Goal: Task Accomplishment & Management: Complete application form

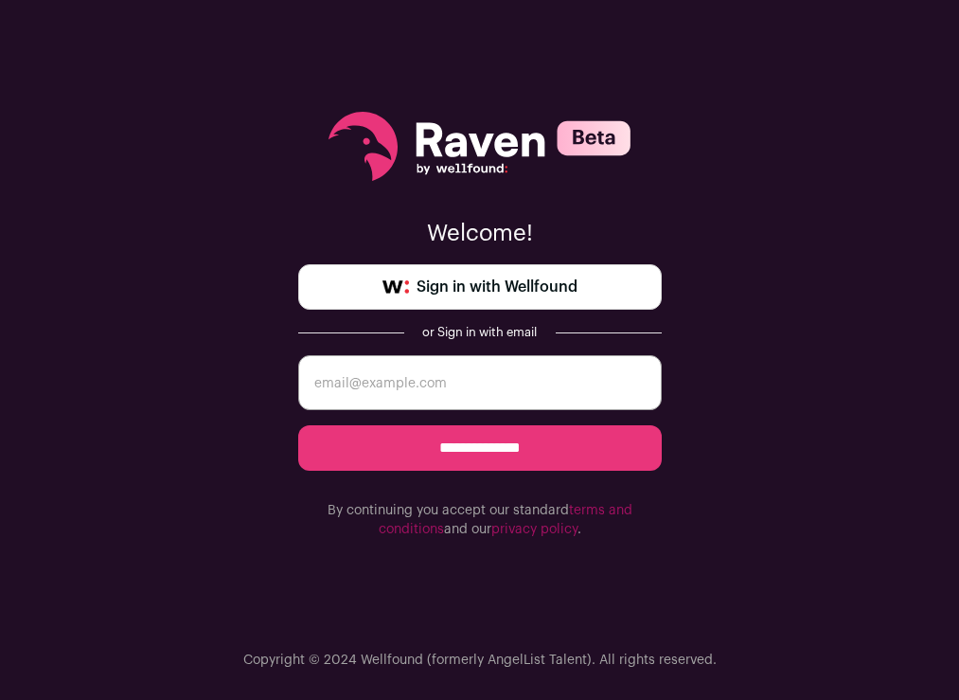
click at [483, 279] on span "Sign in with Wellfound" at bounding box center [497, 287] width 161 height 23
click at [267, 23] on div "**********" at bounding box center [479, 350] width 959 height 700
click at [382, 279] on link "Sign in with Wellfound" at bounding box center [480, 286] width 364 height 45
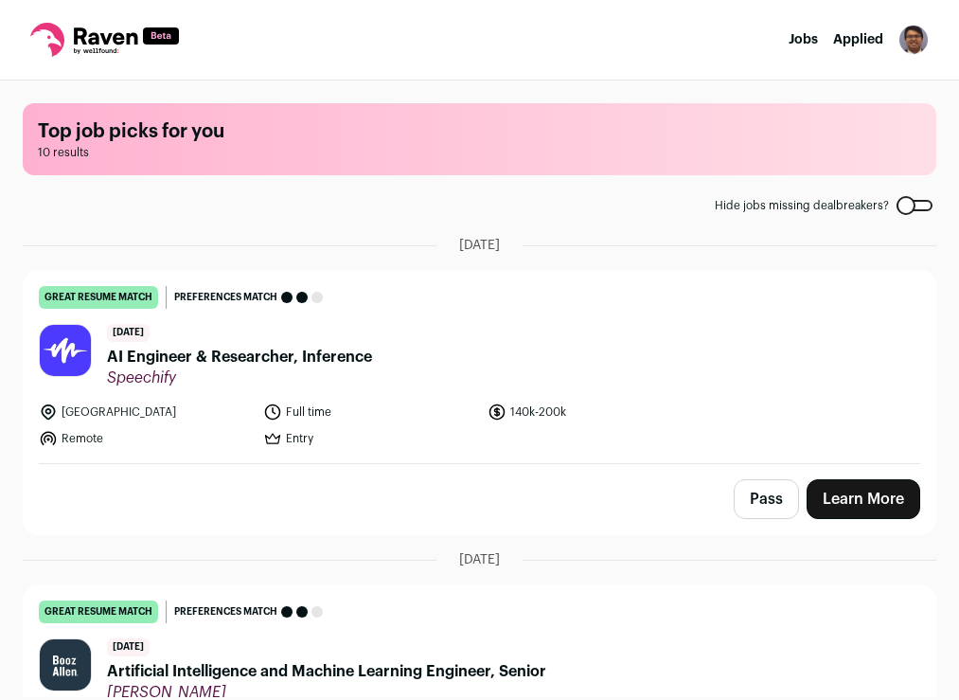
click at [306, 352] on span "AI Engineer & Researcher, Inference" at bounding box center [239, 357] width 265 height 23
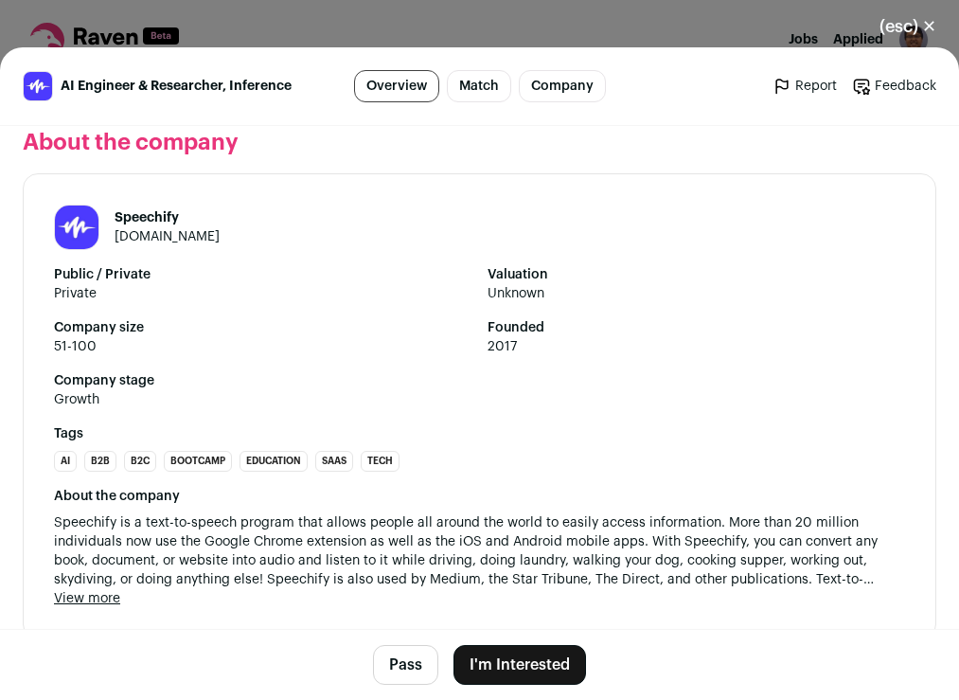
scroll to position [2197, 0]
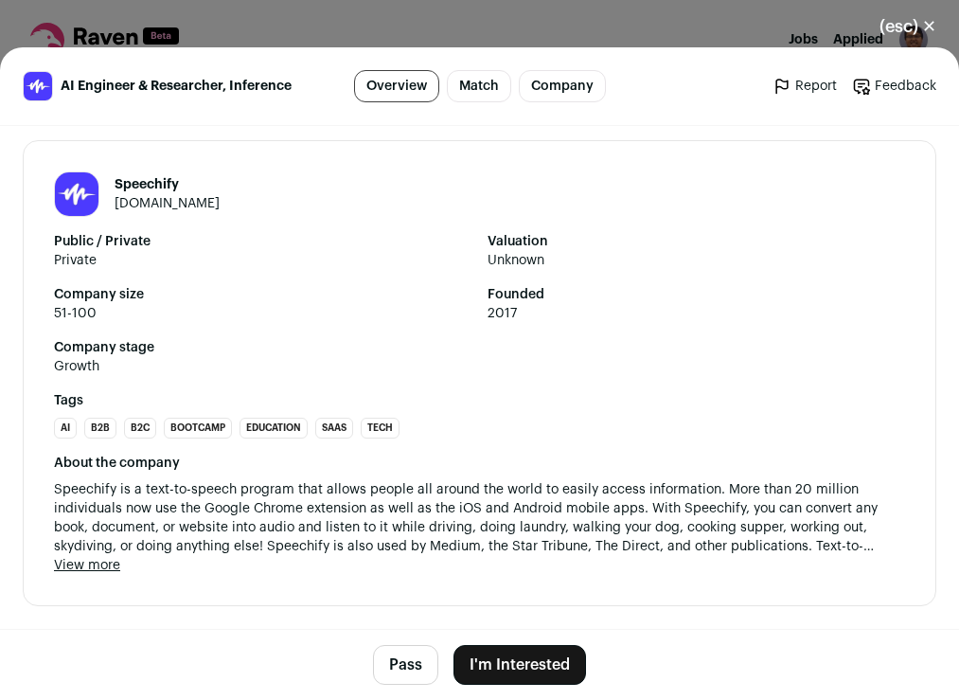
click at [266, 142] on div "Speechify speechify.com Public / Private Private Valuation Unknown Company size…" at bounding box center [480, 373] width 914 height 466
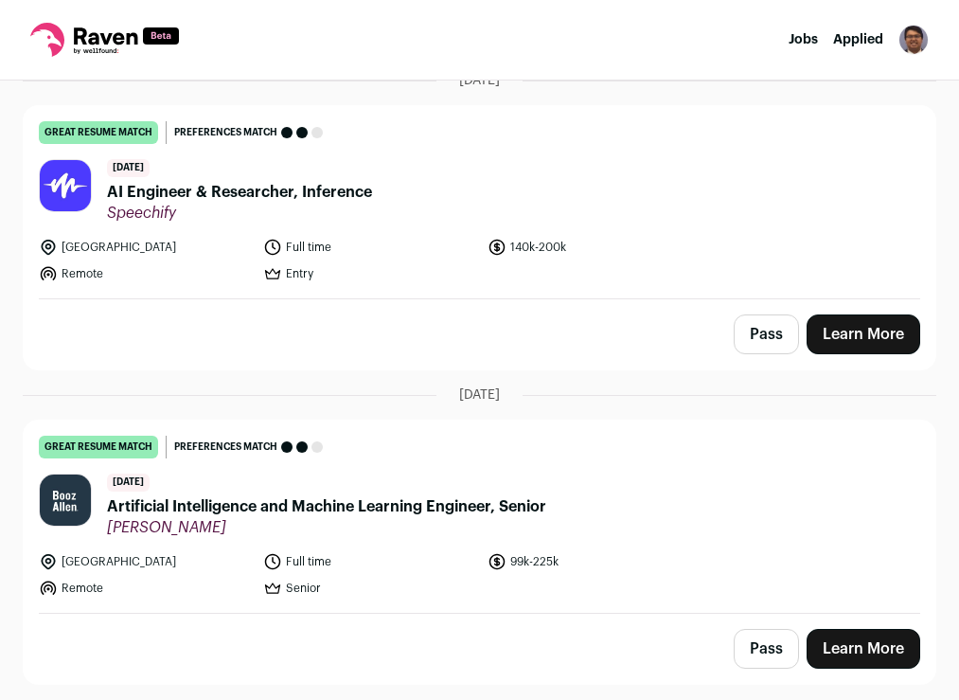
scroll to position [168, 0]
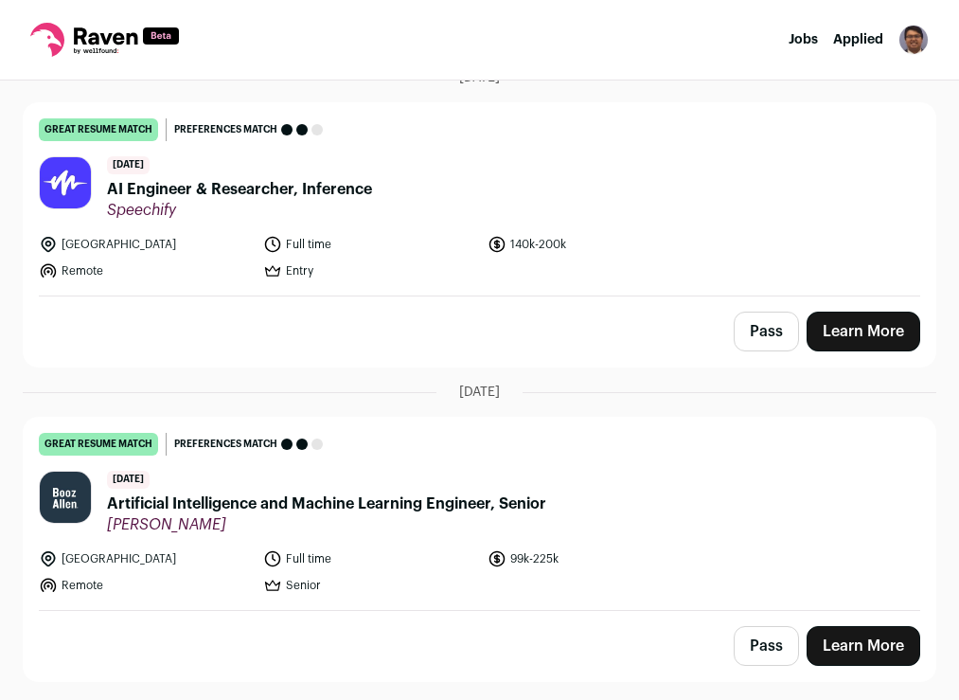
click at [359, 497] on span "Artificial Intelligence and Machine Learning Engineer, Senior" at bounding box center [326, 503] width 439 height 23
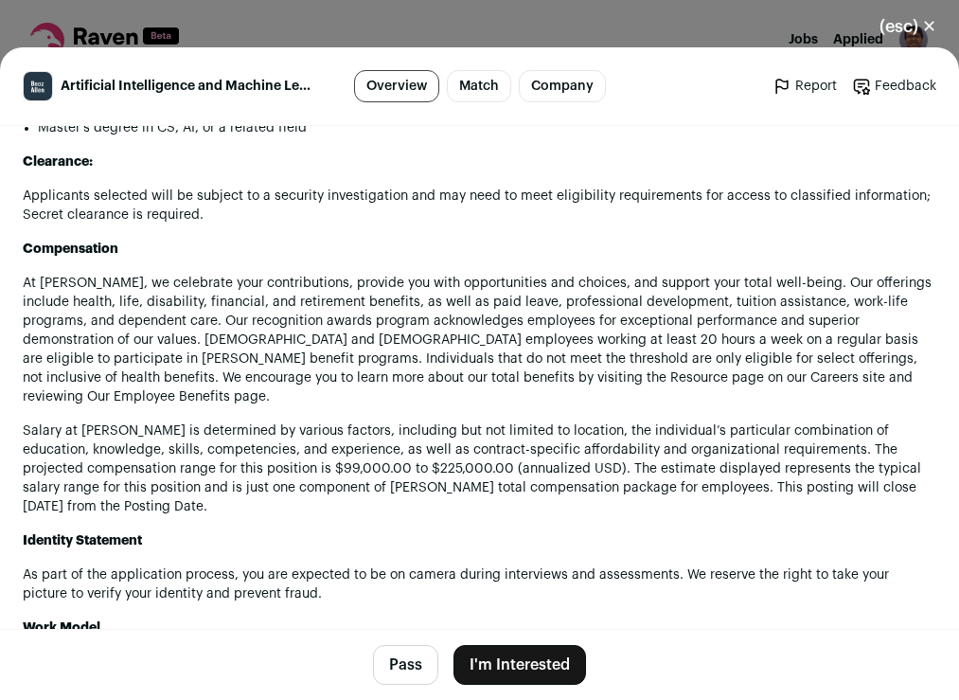
scroll to position [2449, 0]
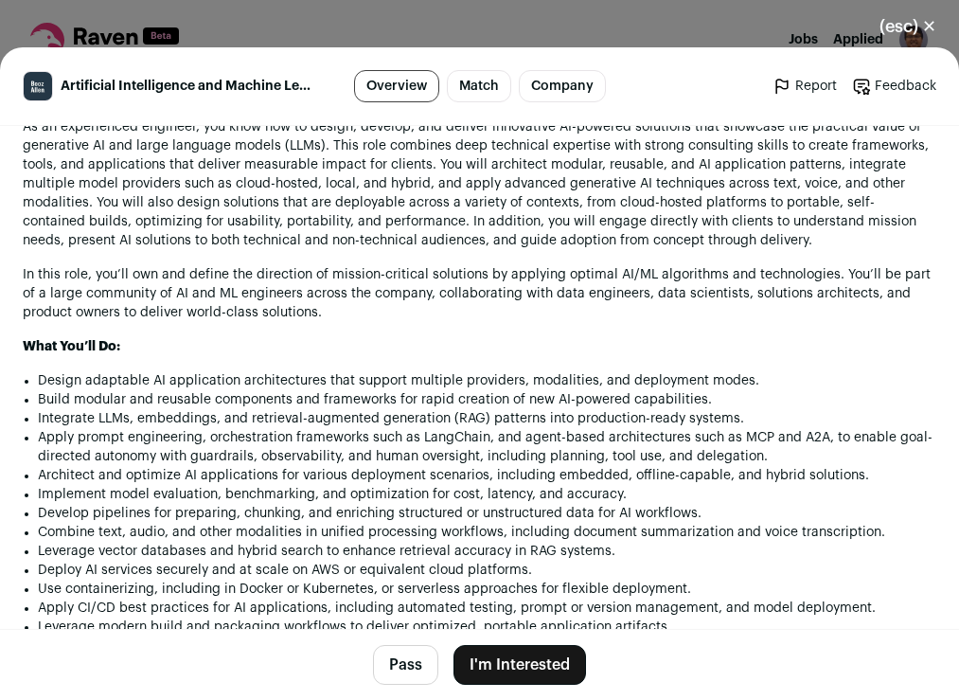
click at [501, 668] on button "I'm Interested" at bounding box center [520, 665] width 133 height 40
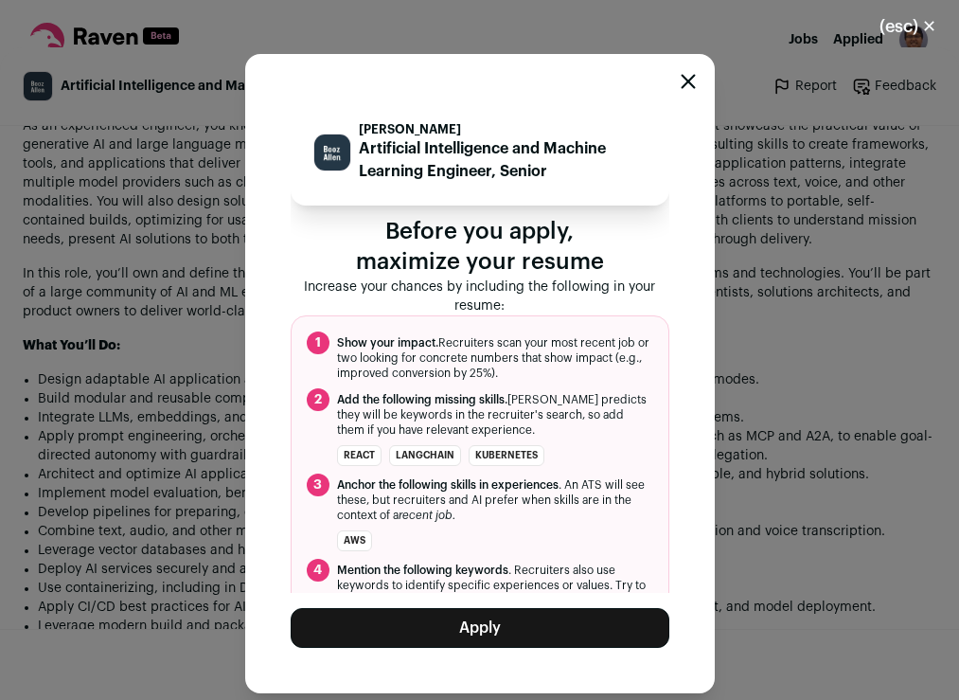
click at [525, 624] on button "Apply" at bounding box center [480, 628] width 379 height 40
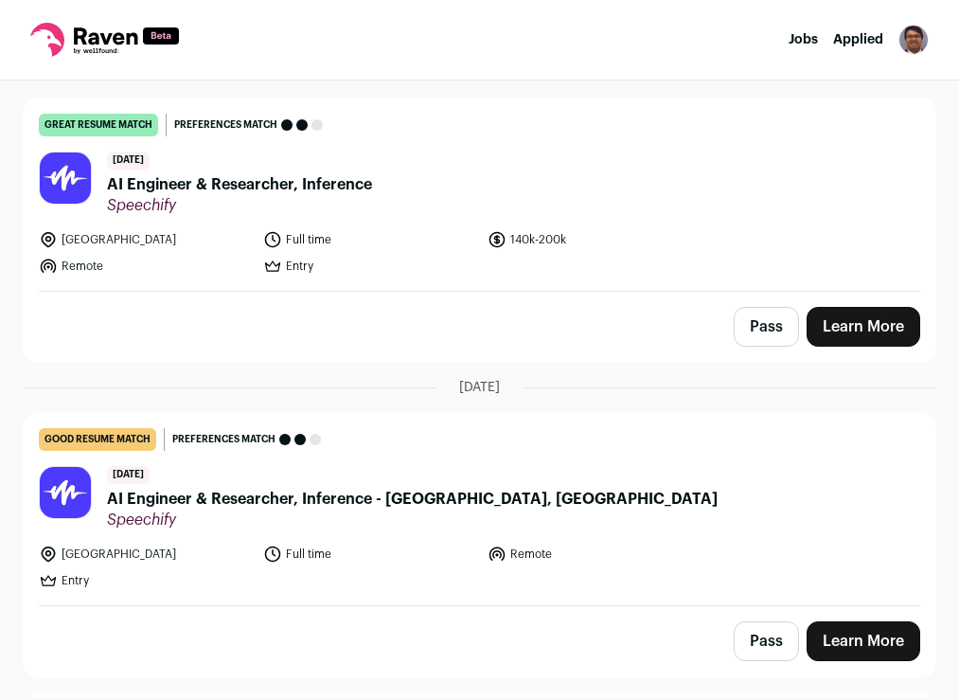
scroll to position [168, 0]
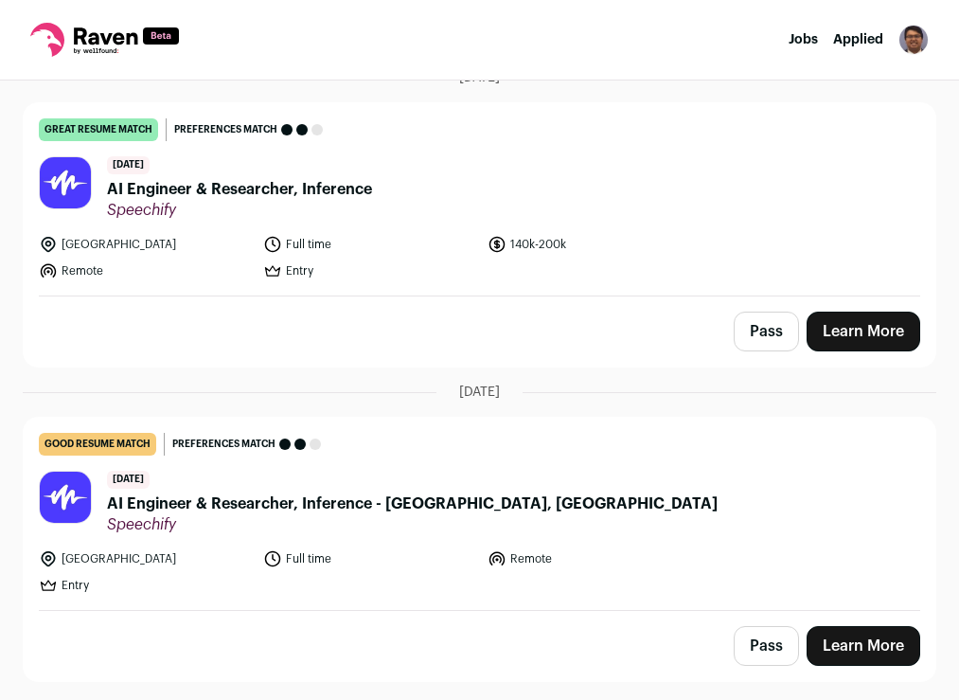
click at [285, 188] on span "AI Engineer & Researcher, Inference" at bounding box center [239, 189] width 265 height 23
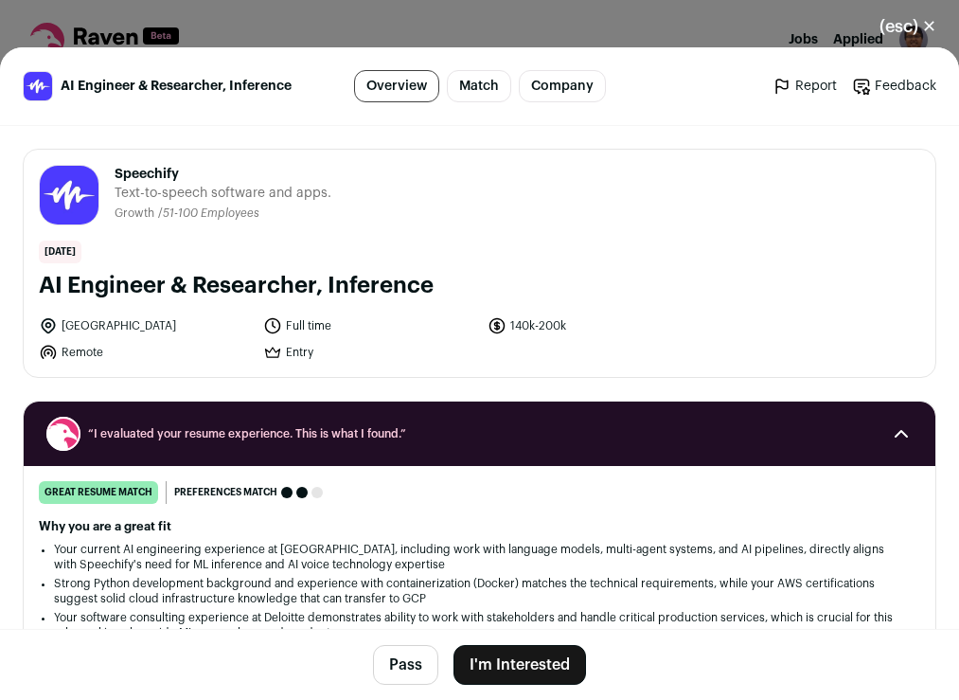
click at [512, 645] on button "I'm Interested" at bounding box center [520, 665] width 133 height 40
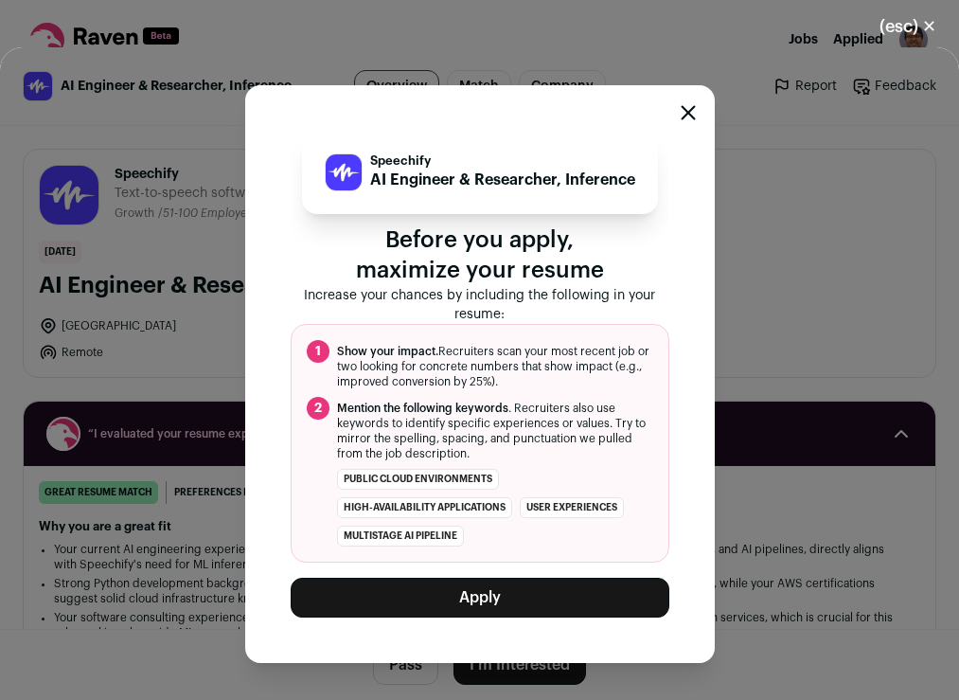
click at [519, 622] on div "Speechify AI Engineer & Researcher, Inference Before you apply, maximize your r…" at bounding box center [480, 374] width 470 height 578
click at [519, 601] on button "Apply" at bounding box center [480, 598] width 379 height 40
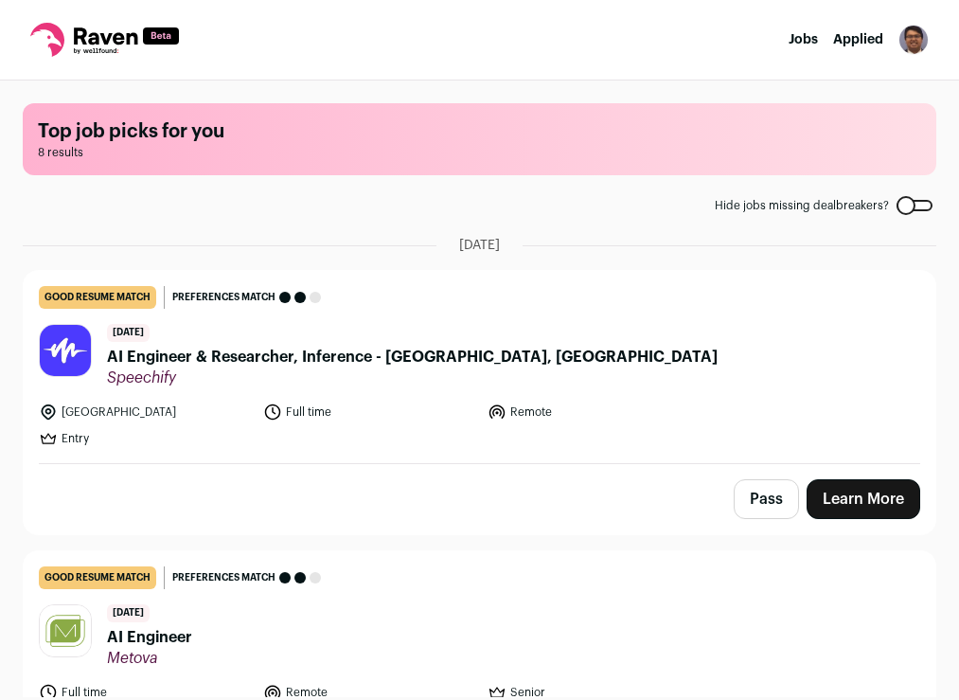
click at [808, 39] on link "Jobs" at bounding box center [803, 39] width 29 height 13
